Goal: Task Accomplishment & Management: Use online tool/utility

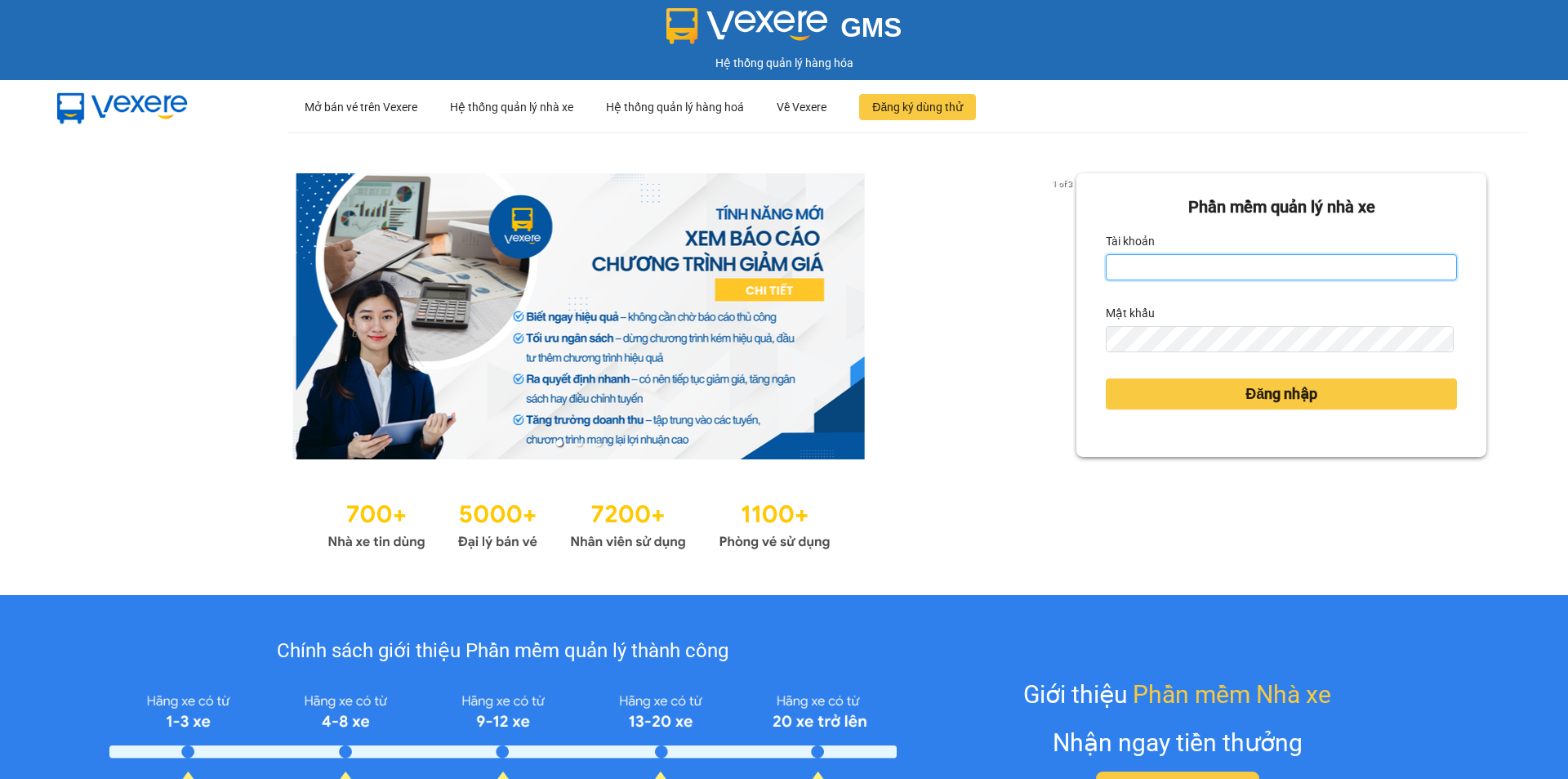
click at [1166, 260] on input "Tài khoản" at bounding box center [1281, 267] width 351 height 27
type input "huonggiang.tankimchi"
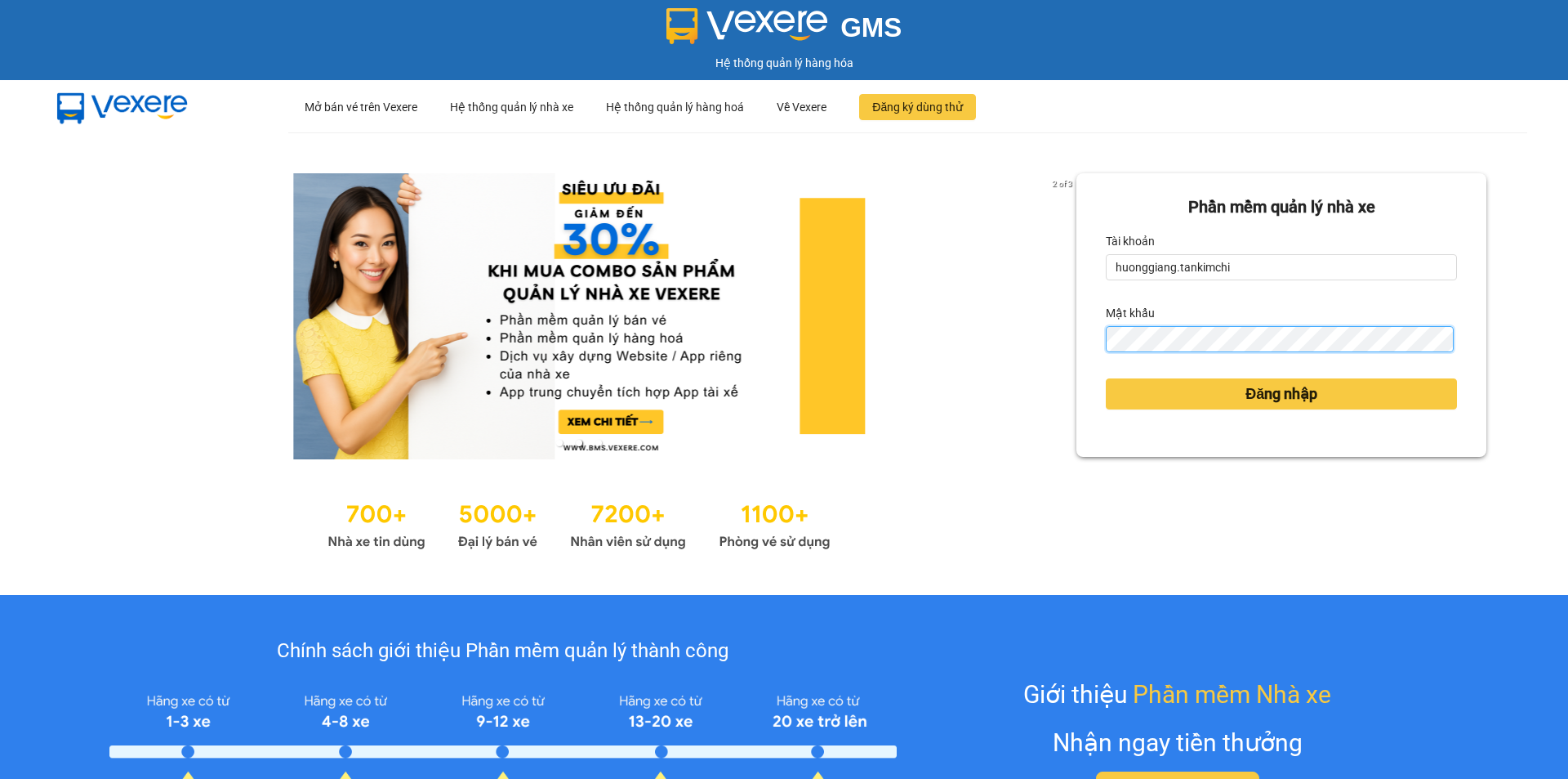
click at [1106, 379] on button "Đăng nhập" at bounding box center [1281, 394] width 351 height 31
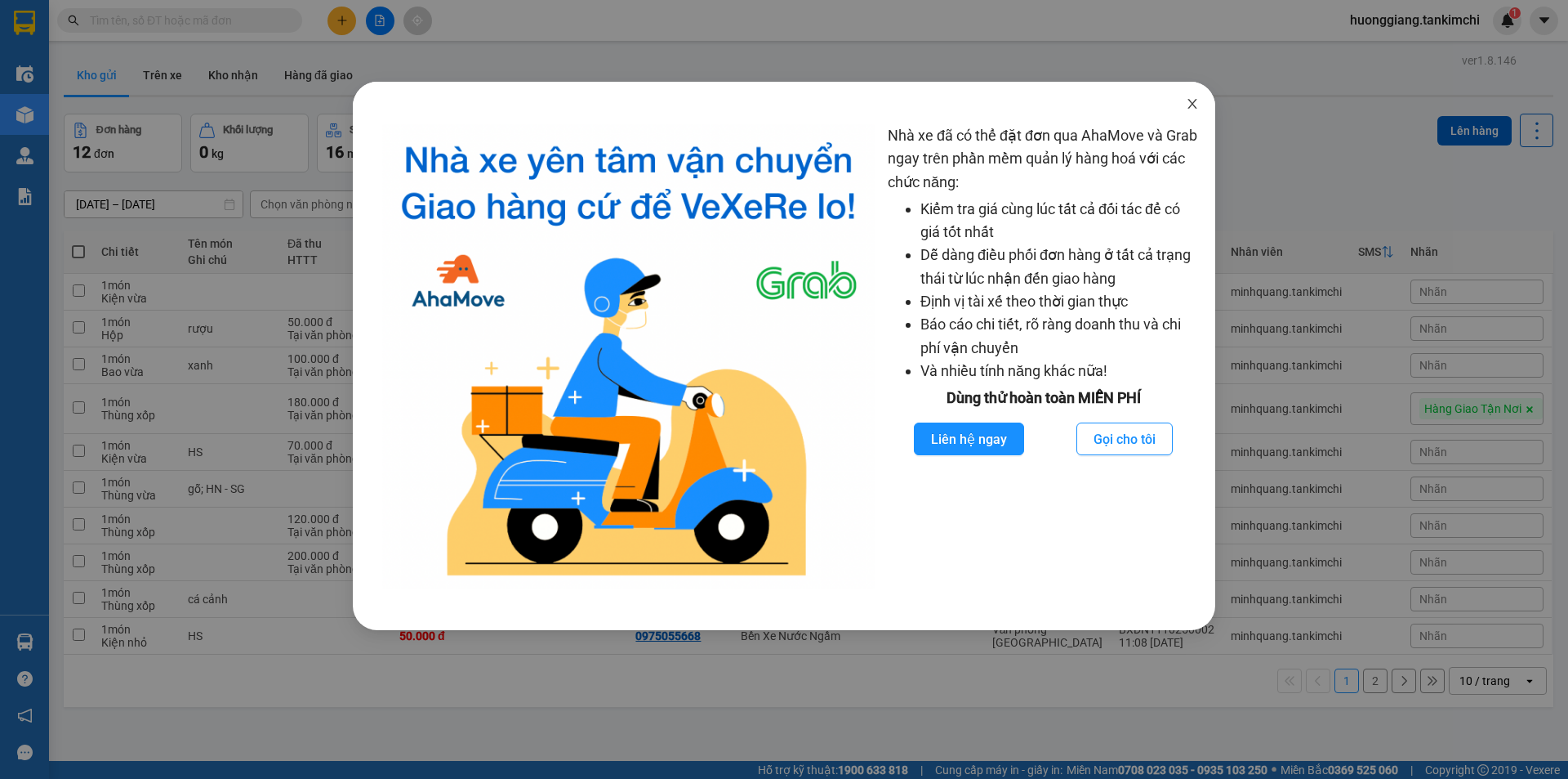
click at [1194, 106] on icon "close" at bounding box center [1191, 103] width 9 height 9
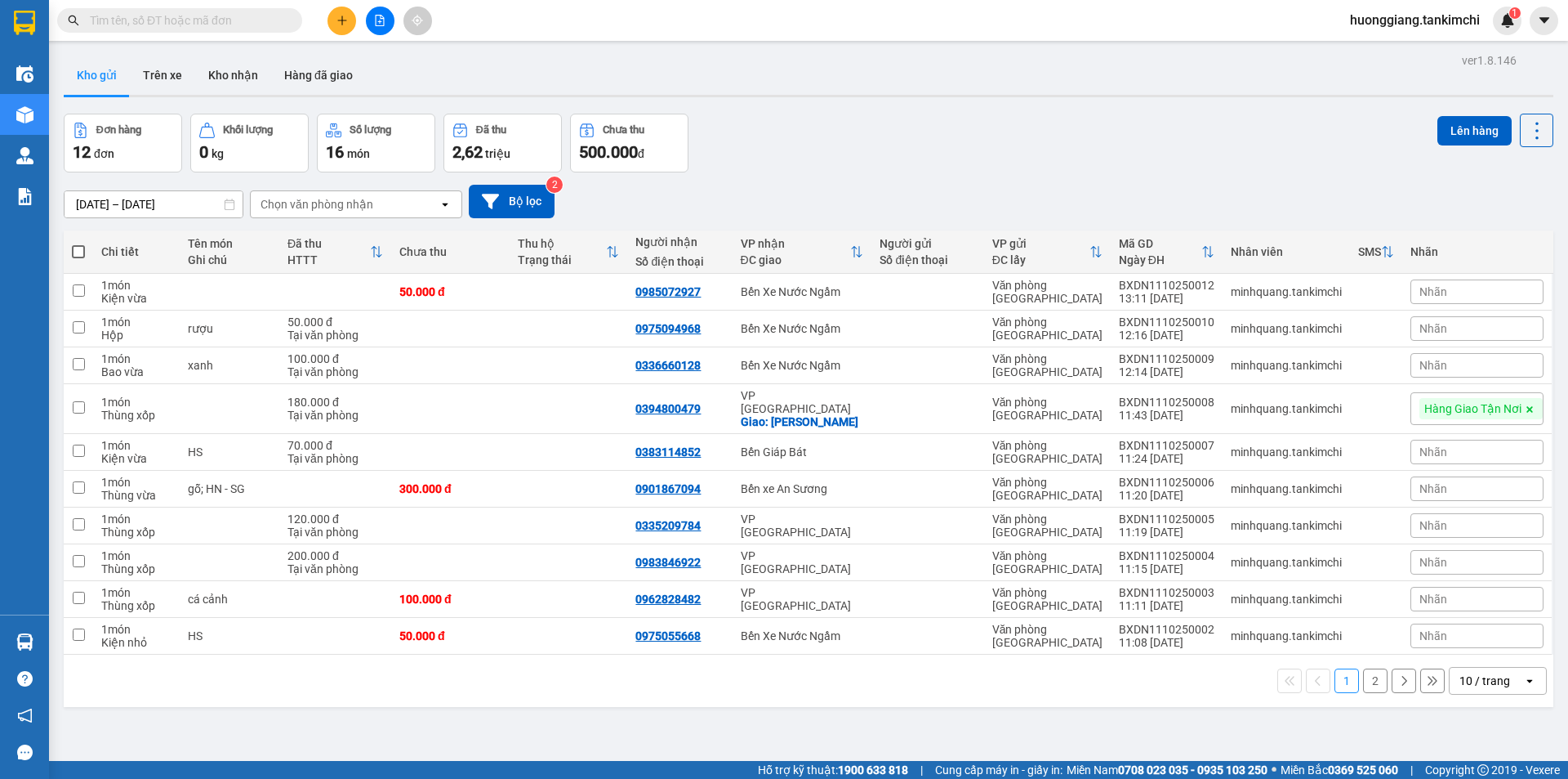
click at [251, 21] on input "text" at bounding box center [186, 20] width 193 height 18
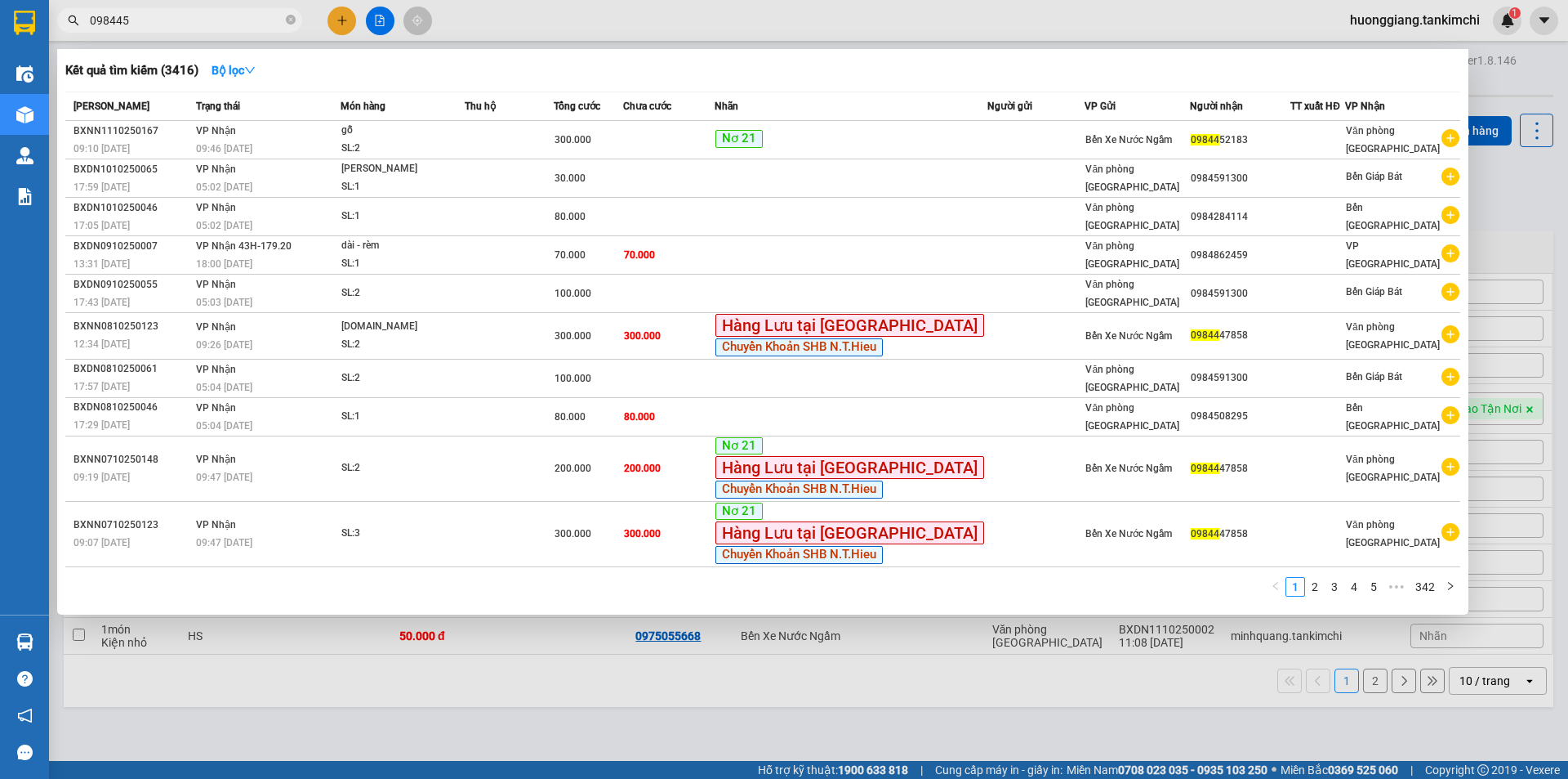
type input "0984452"
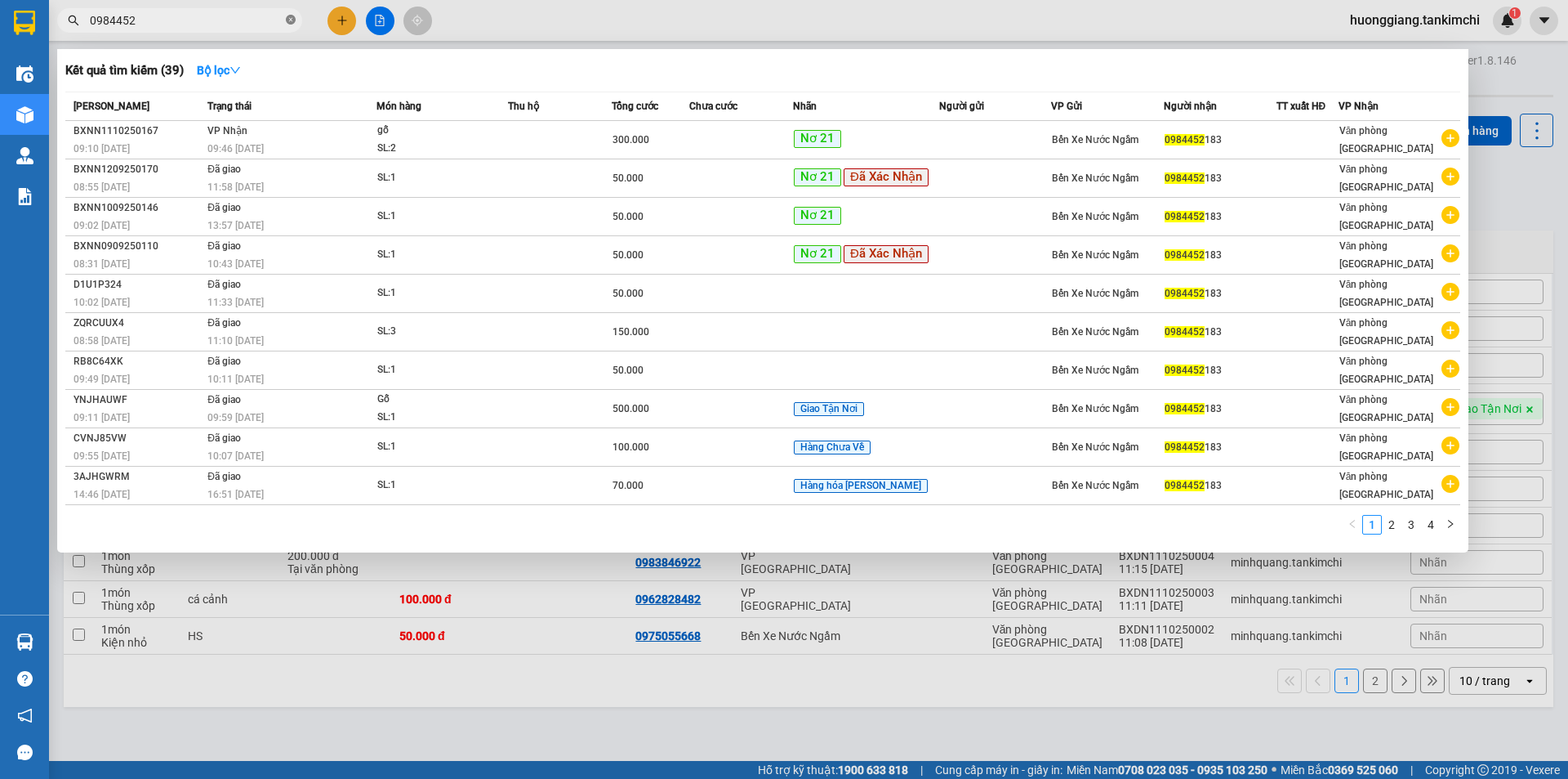
click at [292, 18] on icon "close-circle" at bounding box center [291, 20] width 9 height 9
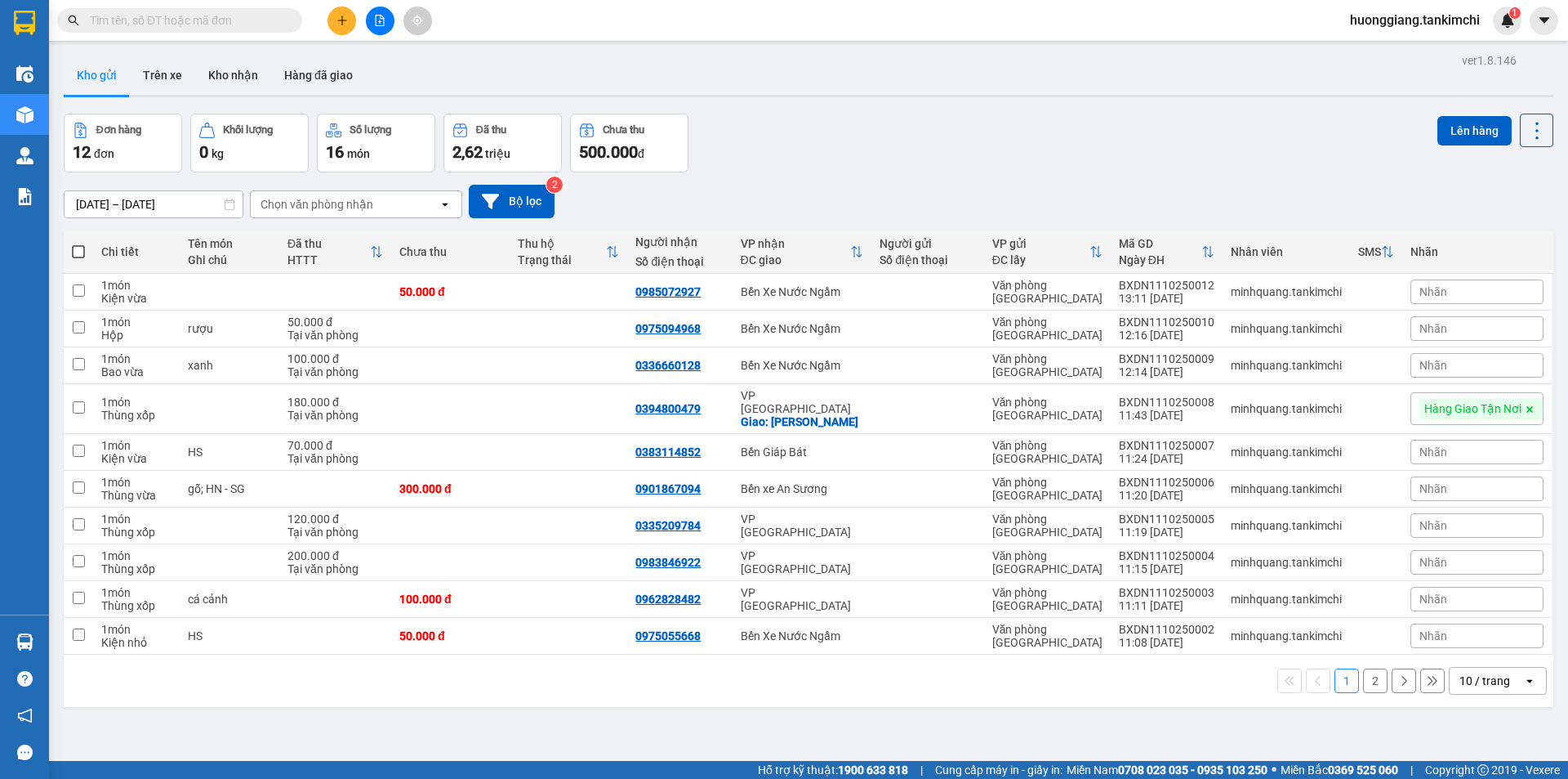
click at [240, 21] on input "text" at bounding box center [186, 20] width 193 height 18
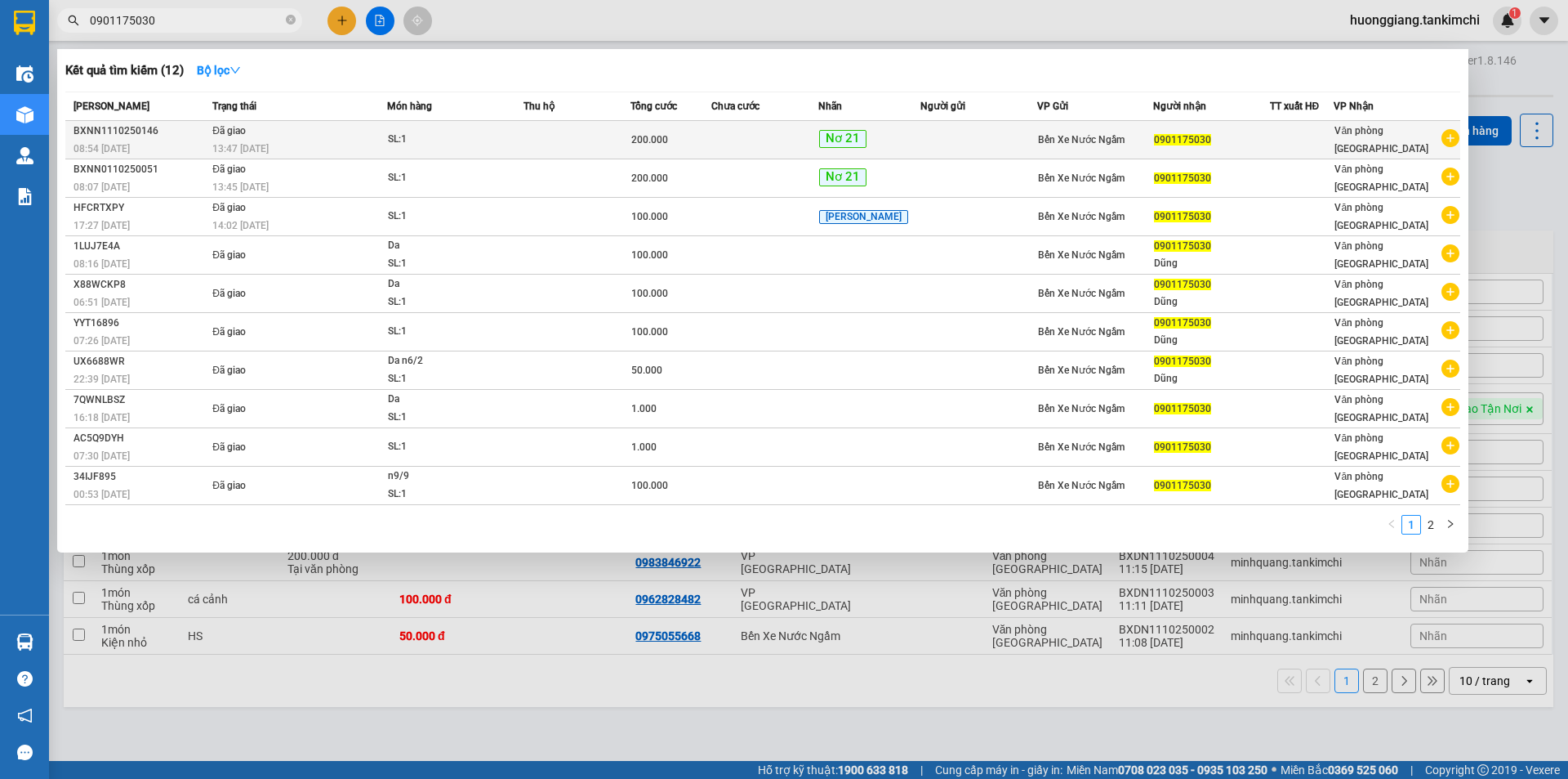
type input "0901175030"
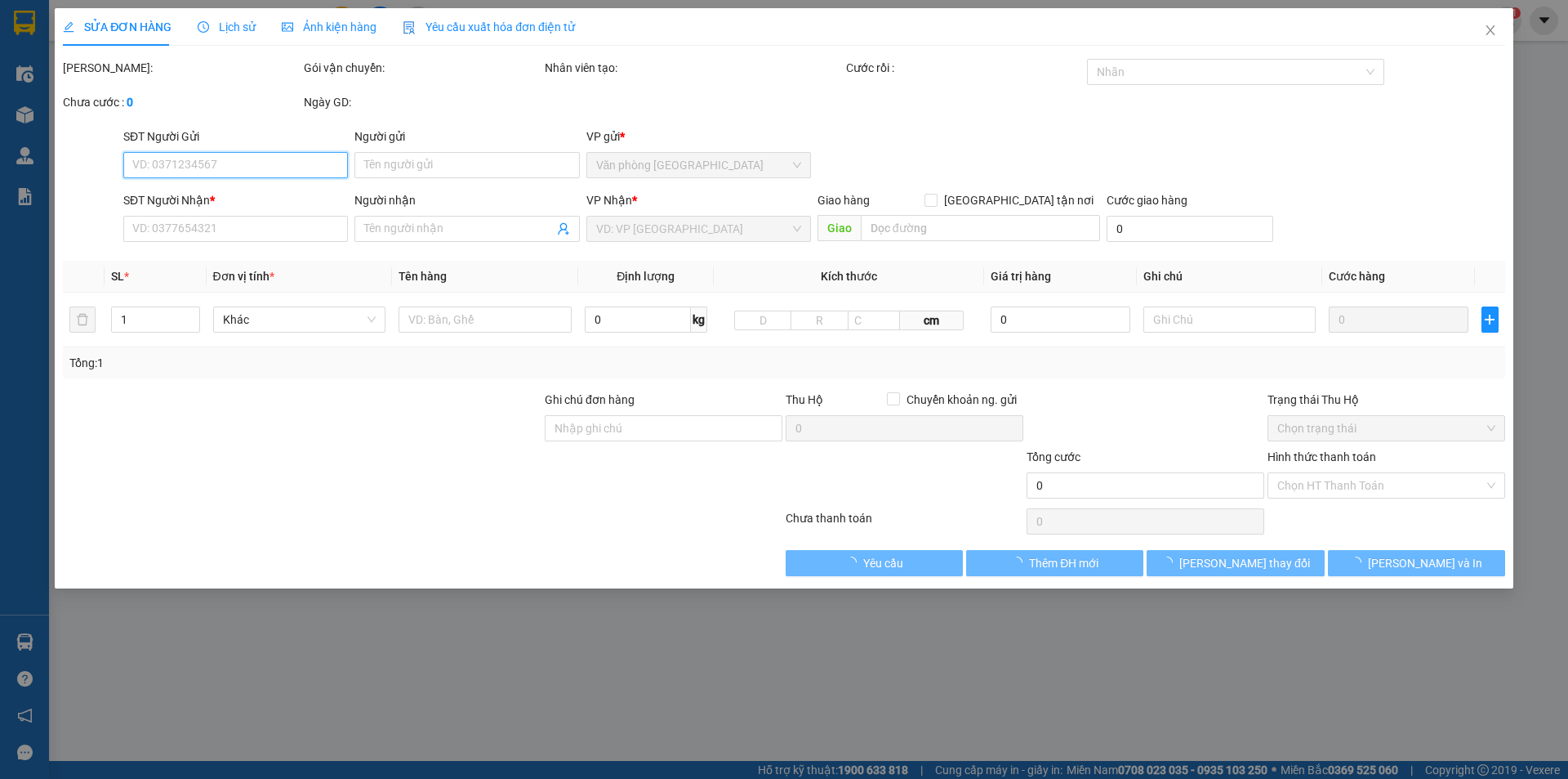
type input "0901175030"
type input "200.000"
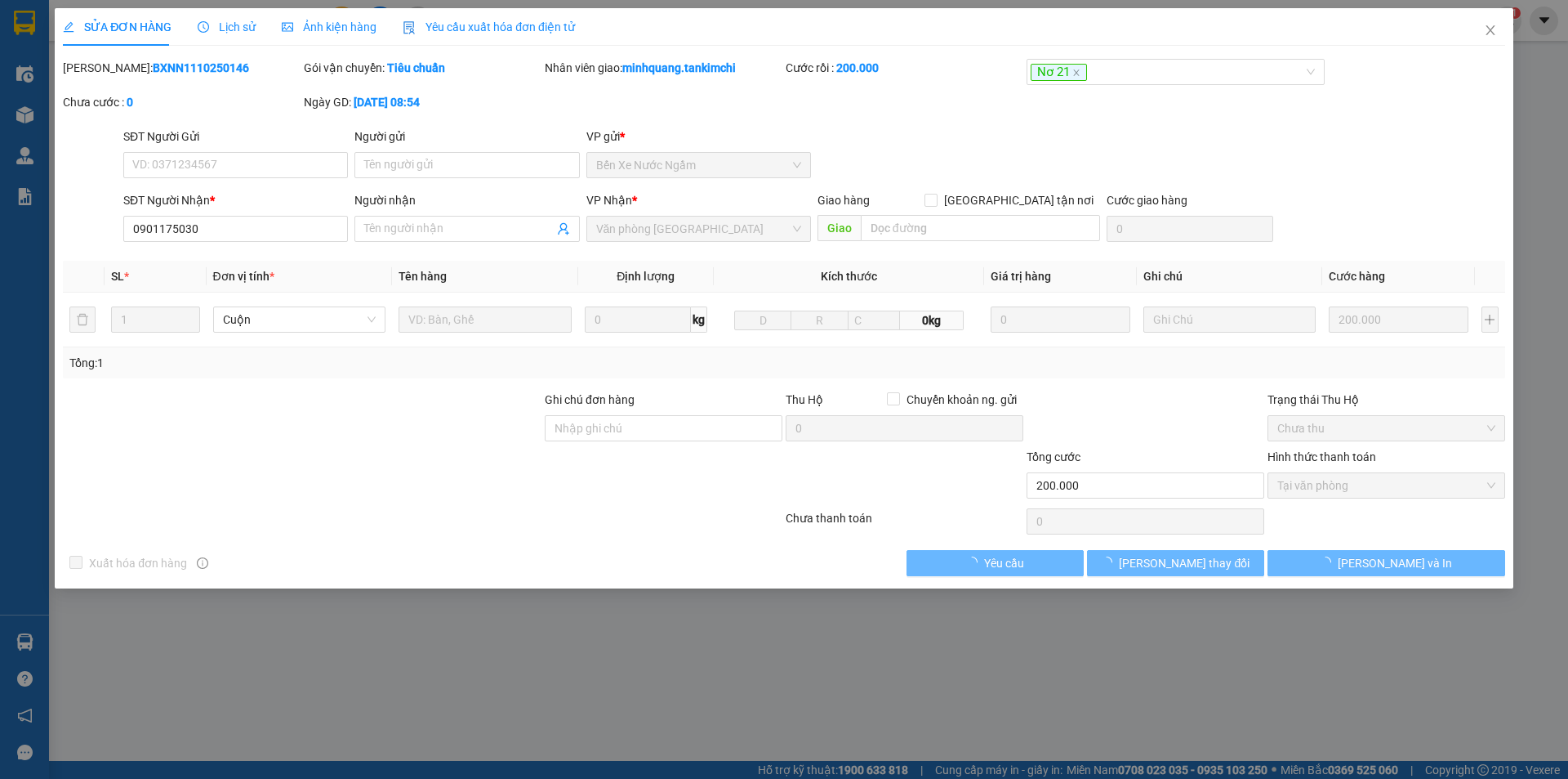
click at [242, 21] on span "Lịch sử" at bounding box center [226, 27] width 58 height 13
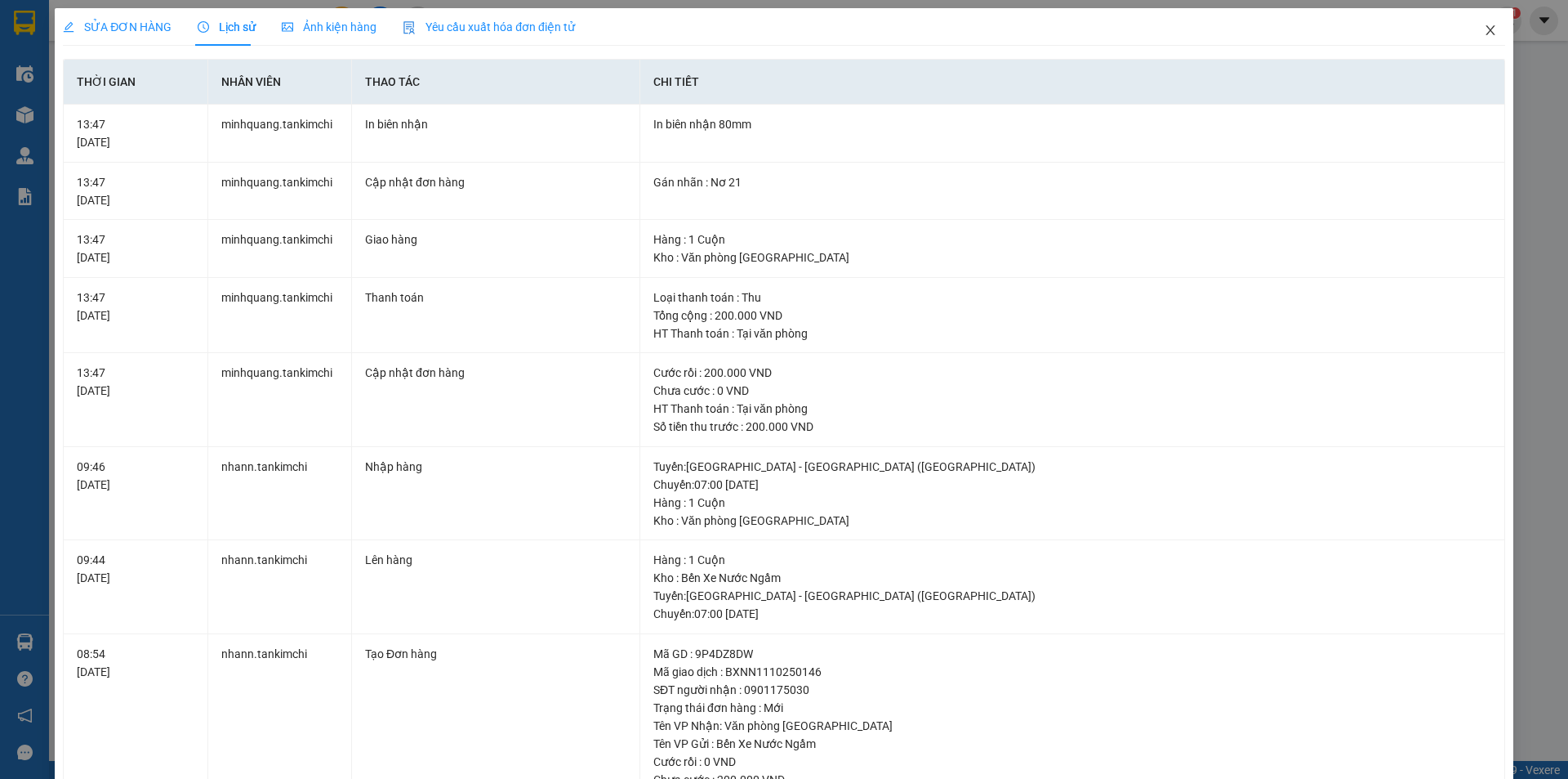
click at [1485, 30] on icon "close" at bounding box center [1490, 30] width 13 height 13
